Goal: Transaction & Acquisition: Purchase product/service

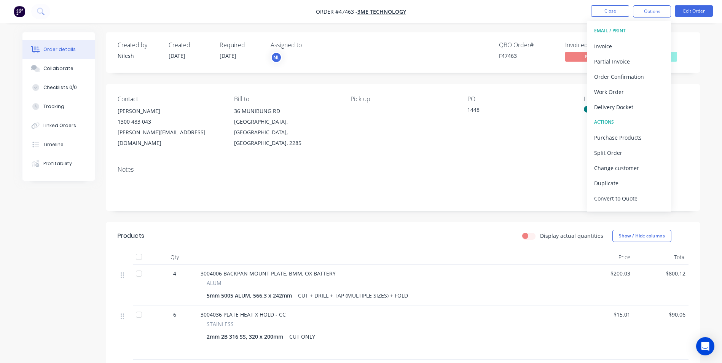
click at [411, 138] on div "Contact Kim Watt 1300 483 043 Kim.w@3me.technology Bill to 36 MUNIBUNG RD CARDI…" at bounding box center [402, 122] width 593 height 76
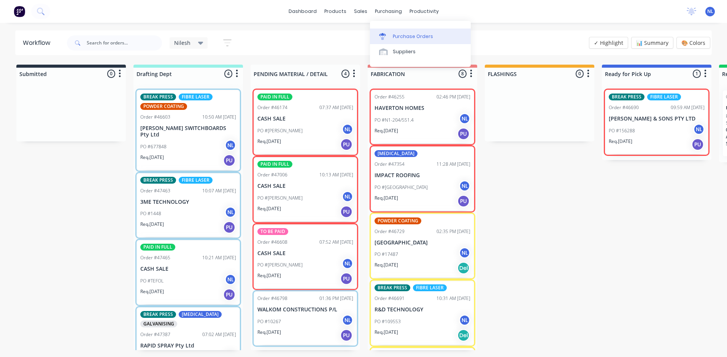
click at [397, 42] on link "Purchase Orders" at bounding box center [420, 36] width 101 height 15
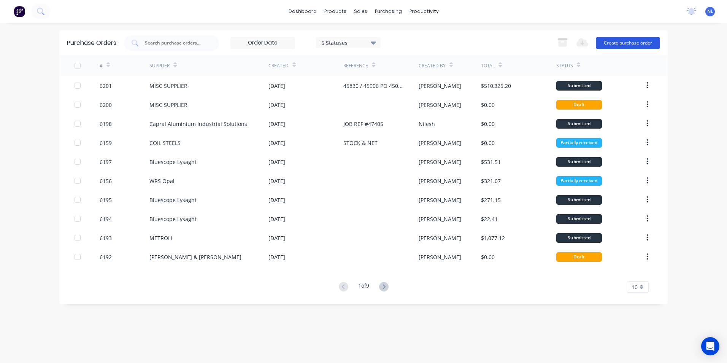
click at [652, 38] on button "Create purchase order" at bounding box center [628, 43] width 64 height 12
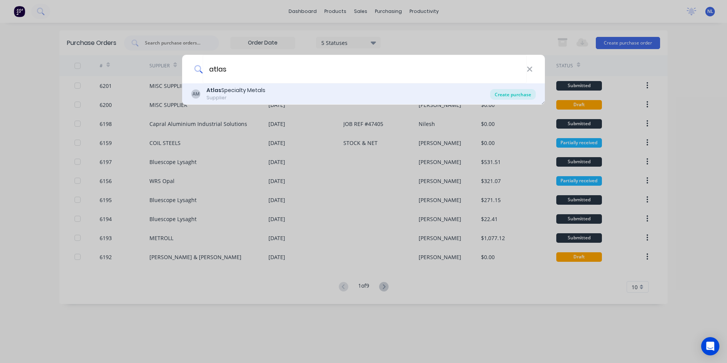
type input "atlas"
click at [521, 94] on div "Create purchase" at bounding box center [513, 94] width 46 height 11
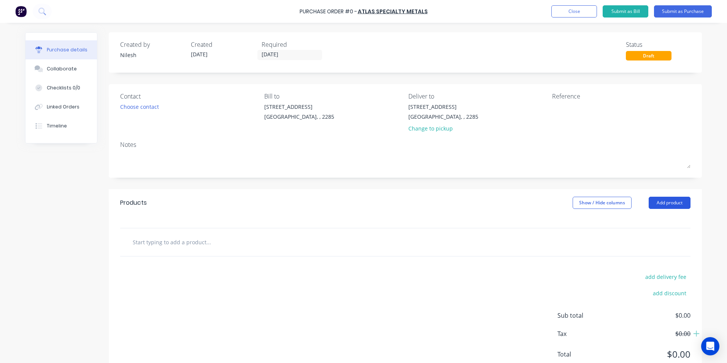
click at [652, 198] on button "Add product" at bounding box center [670, 203] width 42 height 12
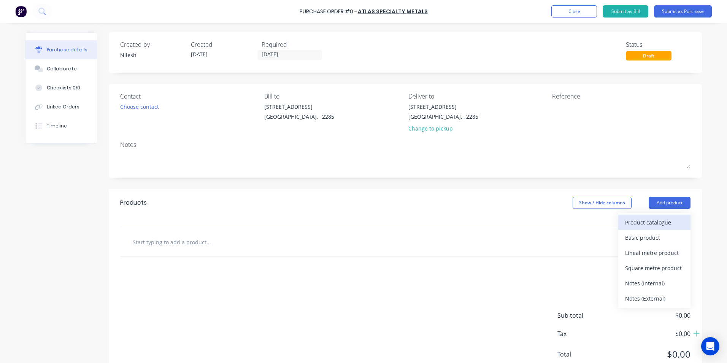
click at [650, 228] on button "Product catalogue" at bounding box center [655, 222] width 72 height 15
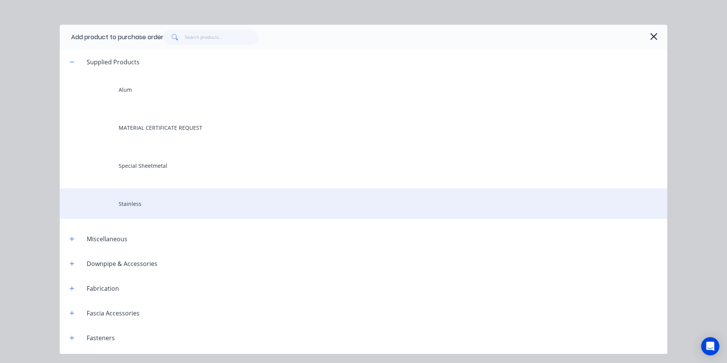
click at [137, 210] on div "Stainless" at bounding box center [364, 203] width 608 height 30
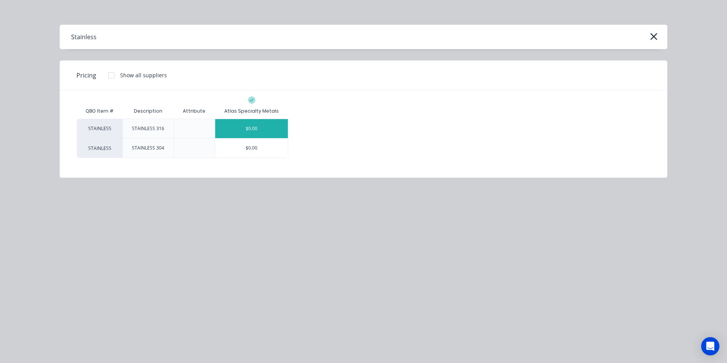
click at [231, 128] on div "$0.00" at bounding box center [251, 128] width 73 height 19
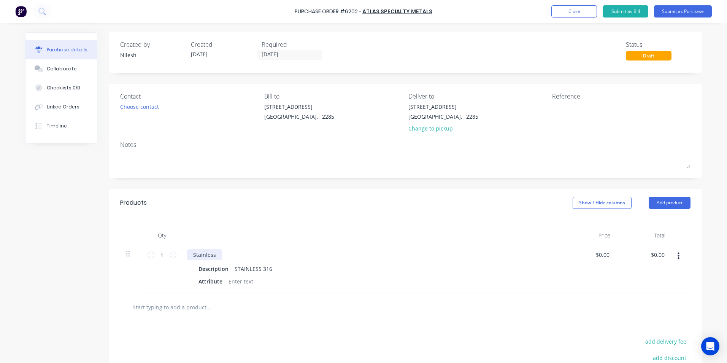
click at [209, 257] on div "Stainless" at bounding box center [204, 254] width 35 height 11
click at [213, 254] on div "Stainless" at bounding box center [204, 254] width 35 height 11
click at [213, 258] on div "Stainless" at bounding box center [204, 254] width 35 height 11
click at [235, 280] on div at bounding box center [241, 281] width 31 height 11
drag, startPoint x: 220, startPoint y: 280, endPoint x: 146, endPoint y: 289, distance: 74.3
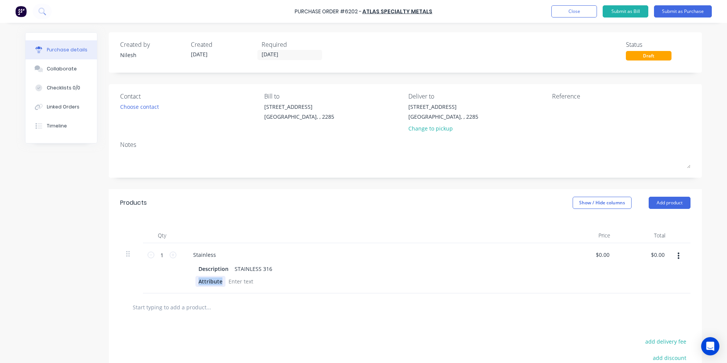
click at [156, 277] on div "1 1 Stainless Description STAINLESS 316 Attribute $0.00 $0.00 $0.00 $0.00" at bounding box center [405, 268] width 571 height 50
drag, startPoint x: 225, startPoint y: 271, endPoint x: 181, endPoint y: 269, distance: 43.4
click at [181, 269] on div "Stainless Description STAINLESS 316 2mm x 2438 x 1219" at bounding box center [371, 268] width 380 height 50
click at [239, 280] on div "2mm x 2438 x 1219" at bounding box center [224, 281] width 56 height 11
drag, startPoint x: 226, startPoint y: 270, endPoint x: 193, endPoint y: 270, distance: 33.1
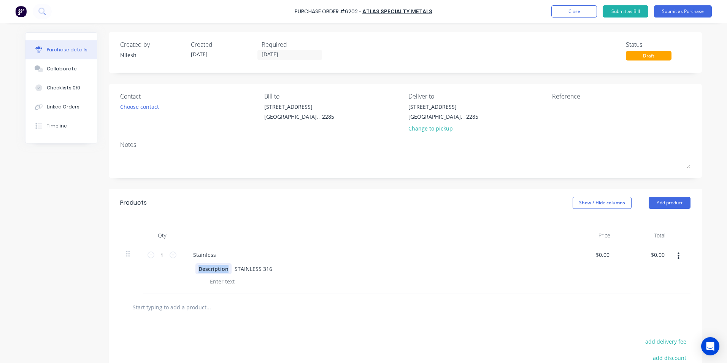
click at [169, 270] on div "1 1 Stainless Description STAINLESS 316 $0.00 $0.00 $0.00 $0.00" at bounding box center [405, 268] width 571 height 50
paste div
click at [218, 257] on div "Stainless" at bounding box center [204, 254] width 35 height 11
drag, startPoint x: 289, startPoint y: 268, endPoint x: 245, endPoint y: 269, distance: 44.9
click at [245, 269] on div "2mm x 2438 x 1219 STAINLESS 316" at bounding box center [370, 268] width 348 height 11
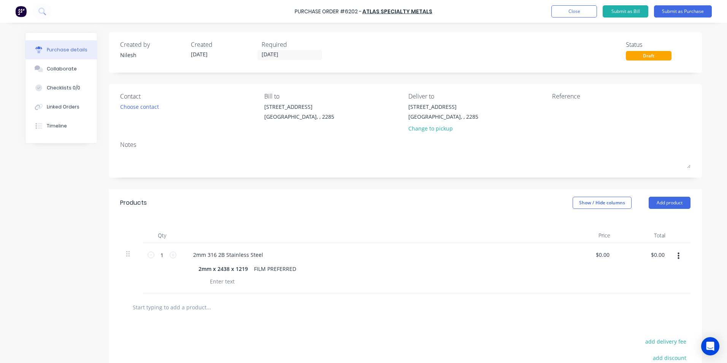
click at [359, 264] on div "2mm x 2438 x 1219 FILM PREFERRED" at bounding box center [370, 268] width 348 height 11
click at [678, 256] on icon "button" at bounding box center [679, 256] width 2 height 8
click at [650, 291] on button "Duplicate" at bounding box center [655, 291] width 65 height 15
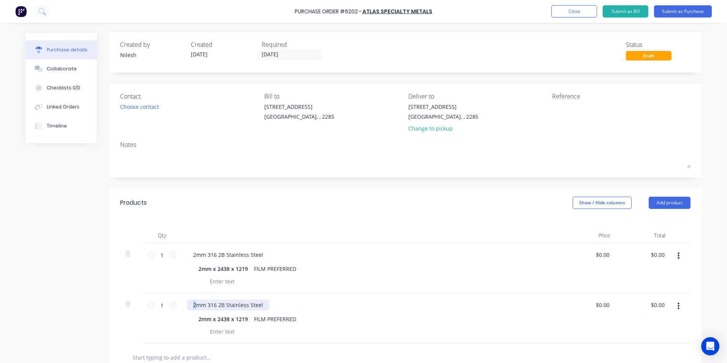
drag, startPoint x: 192, startPoint y: 305, endPoint x: 130, endPoint y: 316, distance: 63.8
click at [153, 316] on div "1 1 2mm 316 2B Stainless Steel 2mm x 2438 x 1219 FILM PREFERRED $0.00 $0.00 $0.…" at bounding box center [405, 318] width 571 height 50
drag, startPoint x: 226, startPoint y: 322, endPoint x: 221, endPoint y: 322, distance: 4.9
click at [221, 322] on div "2mm x 2438 x 1219" at bounding box center [224, 318] width 56 height 11
drag, startPoint x: 214, startPoint y: 268, endPoint x: 170, endPoint y: 282, distance: 46.3
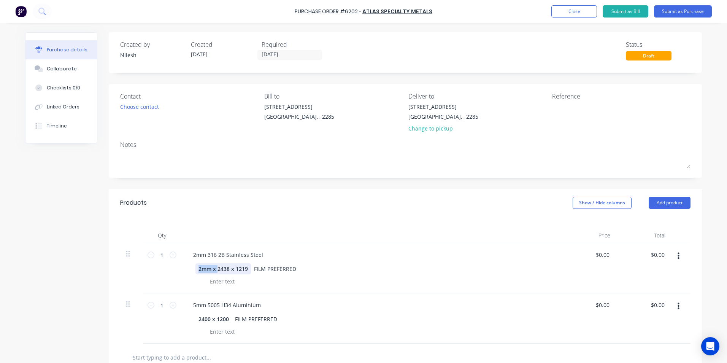
click at [146, 272] on div "1 1 2mm 316 2B Stainless Steel 2mm x 2438 x 1219 FILM PREFERRED $0.00 $0.00 $0.…" at bounding box center [405, 268] width 571 height 50
drag, startPoint x: 276, startPoint y: 319, endPoint x: 209, endPoint y: 322, distance: 66.6
click at [209, 322] on div "2400 x 1200 FILM PREFERRED" at bounding box center [370, 318] width 348 height 11
click at [330, 324] on div "2400 x 1200" at bounding box center [371, 325] width 368 height 24
click at [128, 107] on div "Choose contact" at bounding box center [139, 107] width 39 height 8
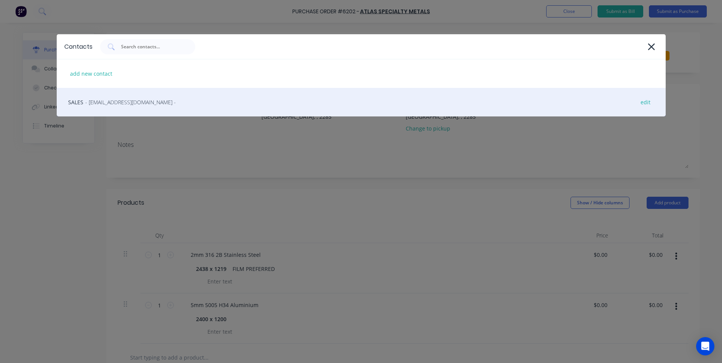
click at [129, 111] on div "SALES - [EMAIL_ADDRESS][DOMAIN_NAME] - edit" at bounding box center [361, 102] width 609 height 29
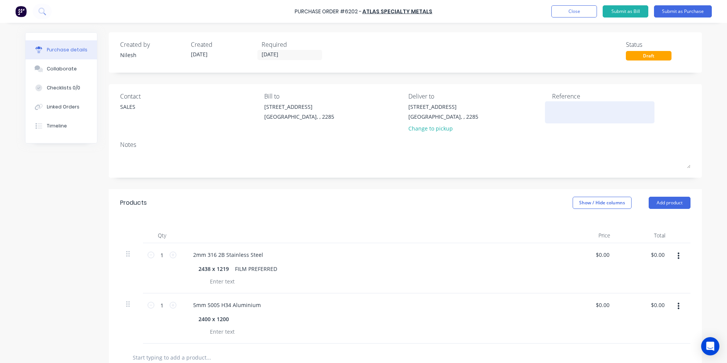
click at [573, 110] on textarea at bounding box center [599, 111] width 95 height 17
type textarea "JOB REF# 47463"
type textarea "x"
type textarea "JOB REF# 47463"
click at [669, 11] on button "Submit as Purchase" at bounding box center [683, 11] width 58 height 12
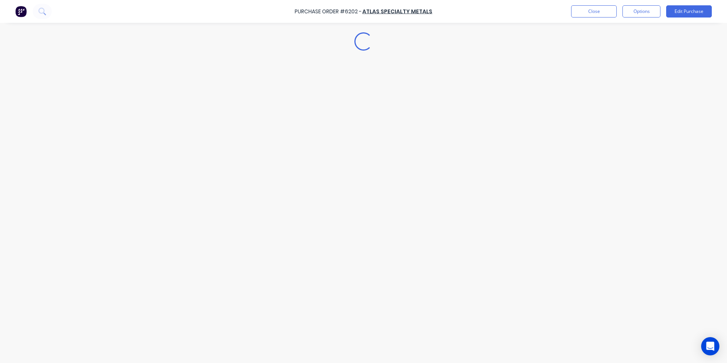
type textarea "x"
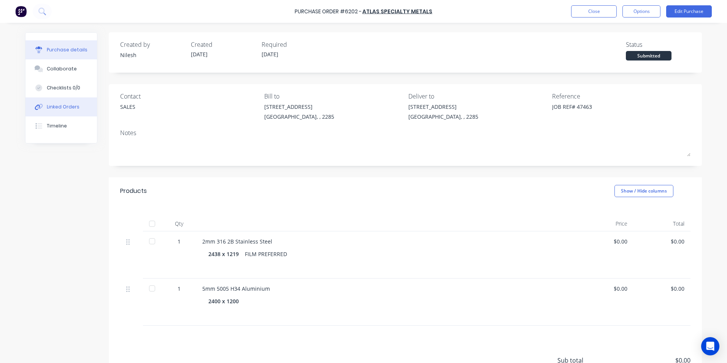
click at [70, 109] on div "Linked Orders" at bounding box center [63, 106] width 33 height 7
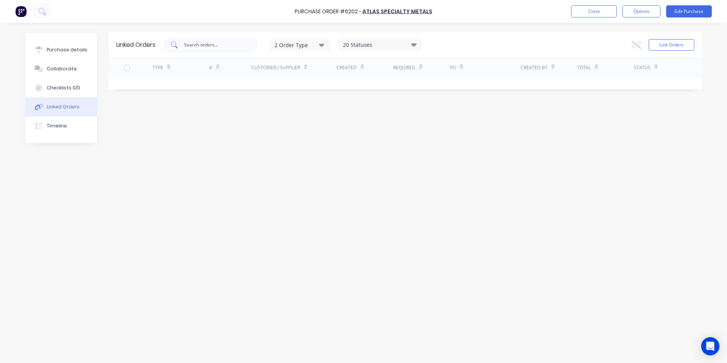
click at [237, 51] on div at bounding box center [210, 44] width 95 height 15
click at [680, 52] on div "Link Orders" at bounding box center [663, 44] width 63 height 15
click at [678, 48] on button "Link Orders" at bounding box center [672, 44] width 46 height 11
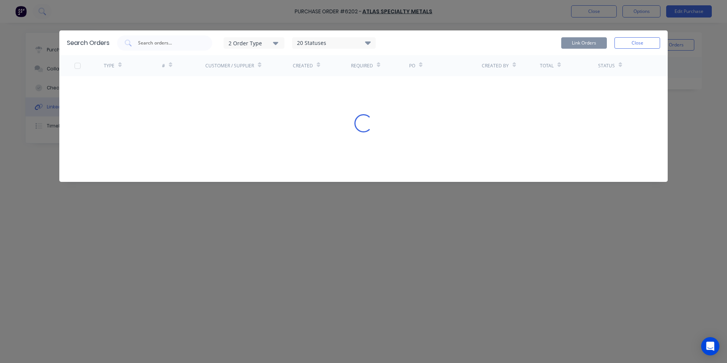
click at [177, 33] on div "Search Orders 2 Order Type 20 Statuses Sales Order Status All Archived Draft Qu…" at bounding box center [363, 42] width 609 height 25
click at [175, 42] on input "text" at bounding box center [168, 43] width 63 height 8
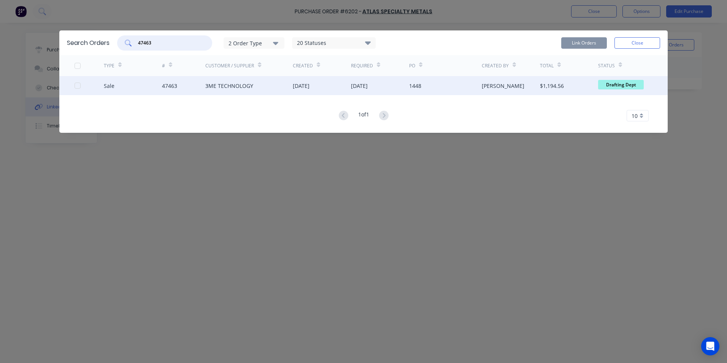
type input "47463"
click at [286, 92] on div "3ME TECHNOLOGY" at bounding box center [248, 85] width 87 height 19
click at [78, 85] on div at bounding box center [77, 85] width 15 height 15
click at [575, 39] on button "Link Orders" at bounding box center [584, 42] width 46 height 11
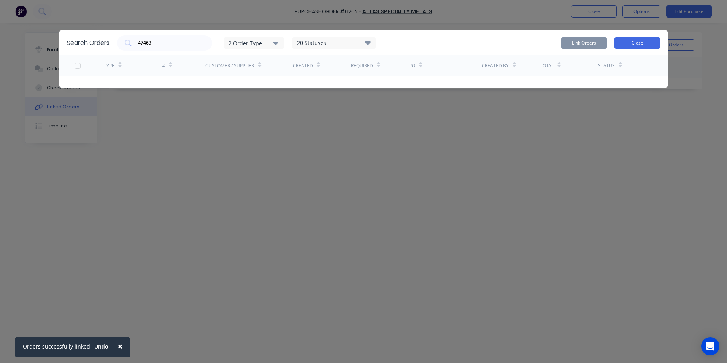
click at [638, 45] on button "Close" at bounding box center [638, 42] width 46 height 11
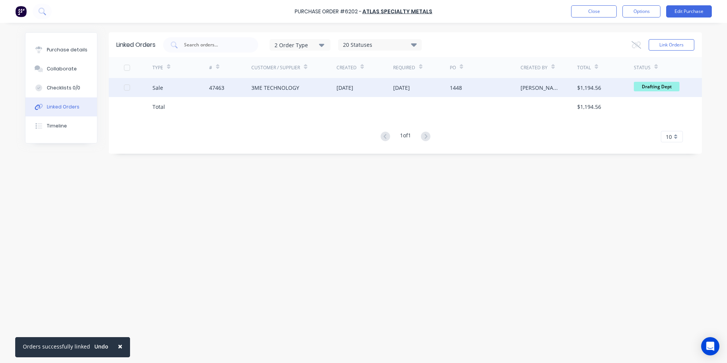
click at [472, 86] on div "1448" at bounding box center [485, 87] width 71 height 19
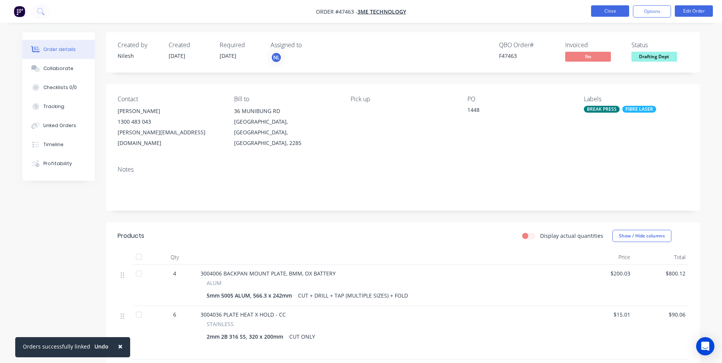
click at [611, 16] on button "Close" at bounding box center [610, 10] width 38 height 11
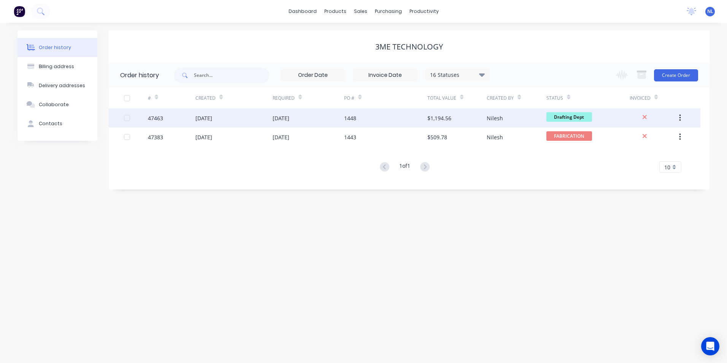
click at [504, 119] on div "Nilesh" at bounding box center [516, 117] width 59 height 19
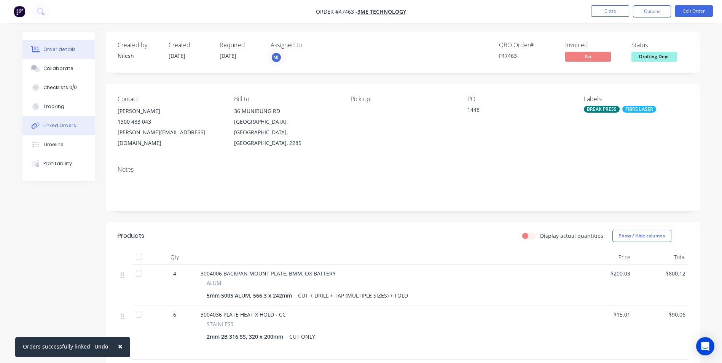
click at [56, 124] on div "Linked Orders" at bounding box center [59, 125] width 33 height 7
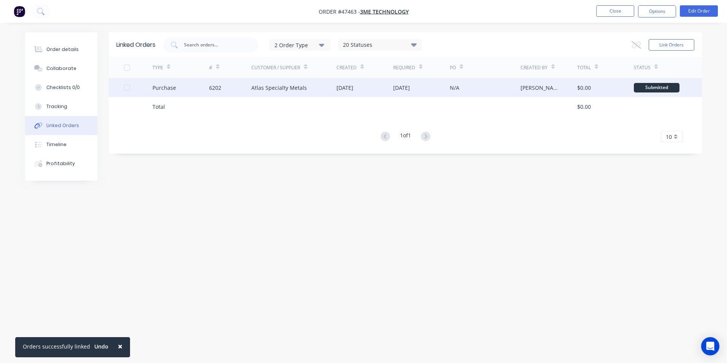
click at [339, 90] on div "[DATE]" at bounding box center [345, 88] width 17 height 8
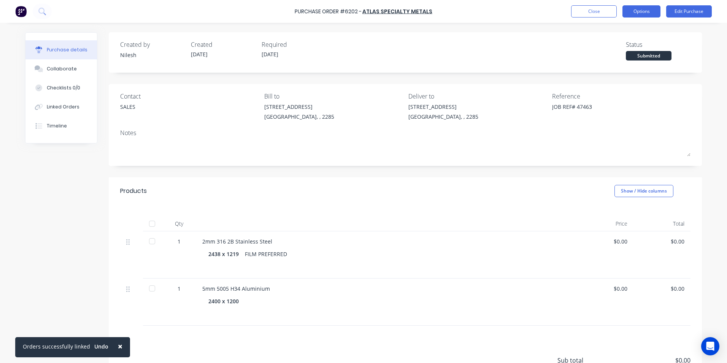
click at [649, 17] on button "Options" at bounding box center [642, 11] width 38 height 12
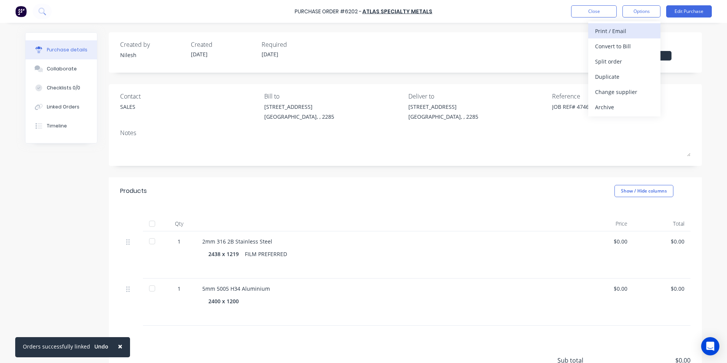
click at [612, 33] on div "Print / Email" at bounding box center [624, 30] width 59 height 11
click at [610, 60] on div "Without pricing" at bounding box center [624, 61] width 59 height 11
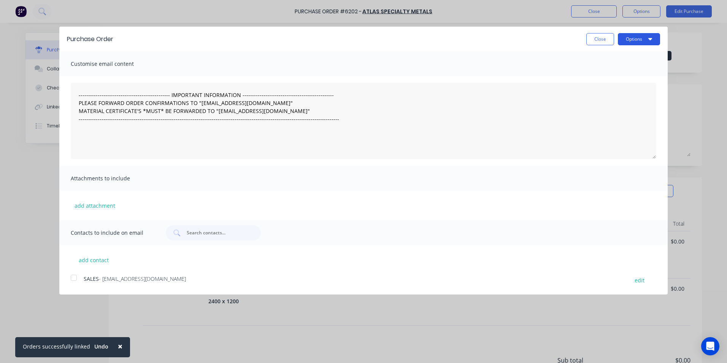
click at [623, 39] on button "Options" at bounding box center [639, 39] width 42 height 12
click at [623, 64] on button "Print" at bounding box center [624, 58] width 72 height 15
type textarea "x"
